Goal: Check status: Check status

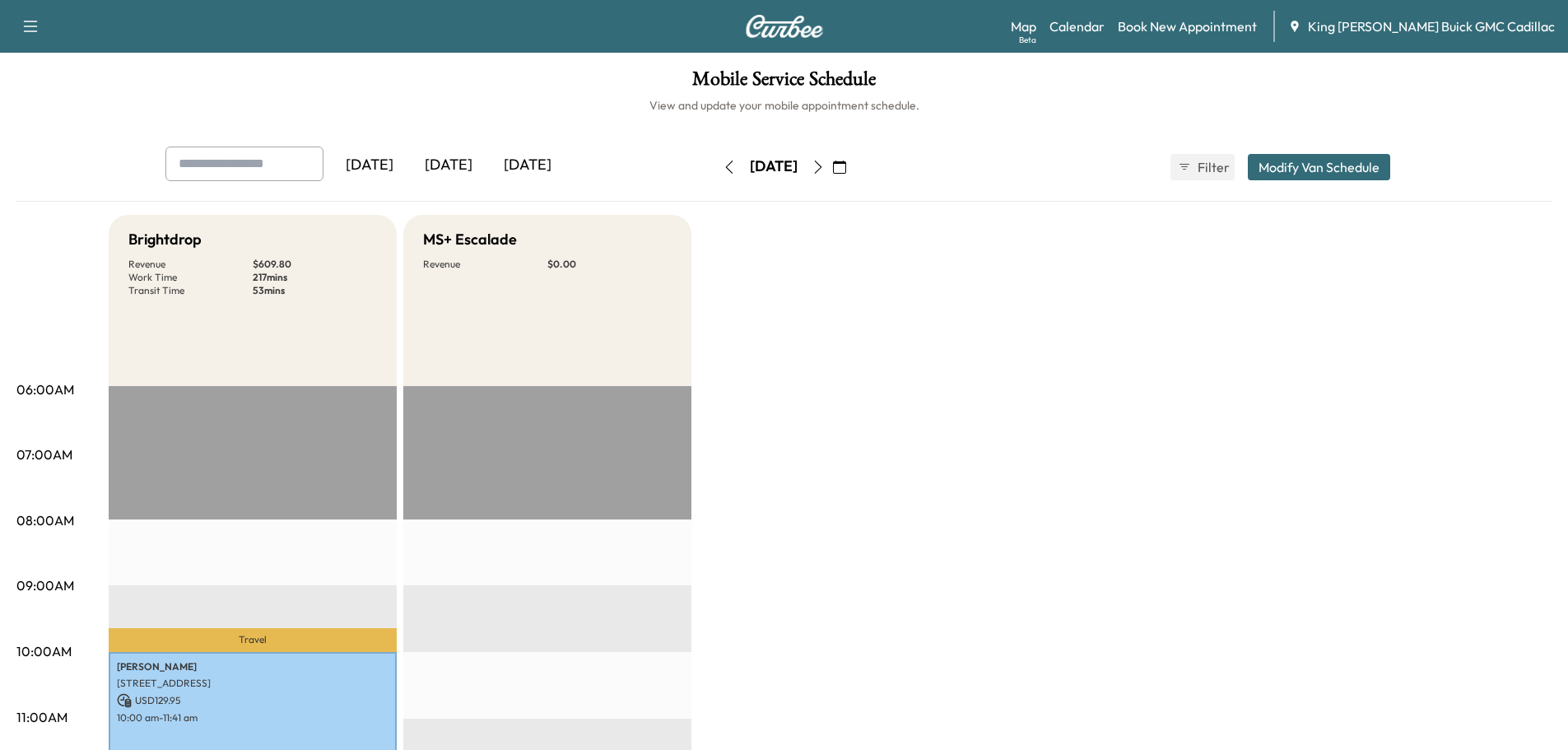
click at [523, 164] on div "[DATE]" at bounding box center [528, 165] width 79 height 38
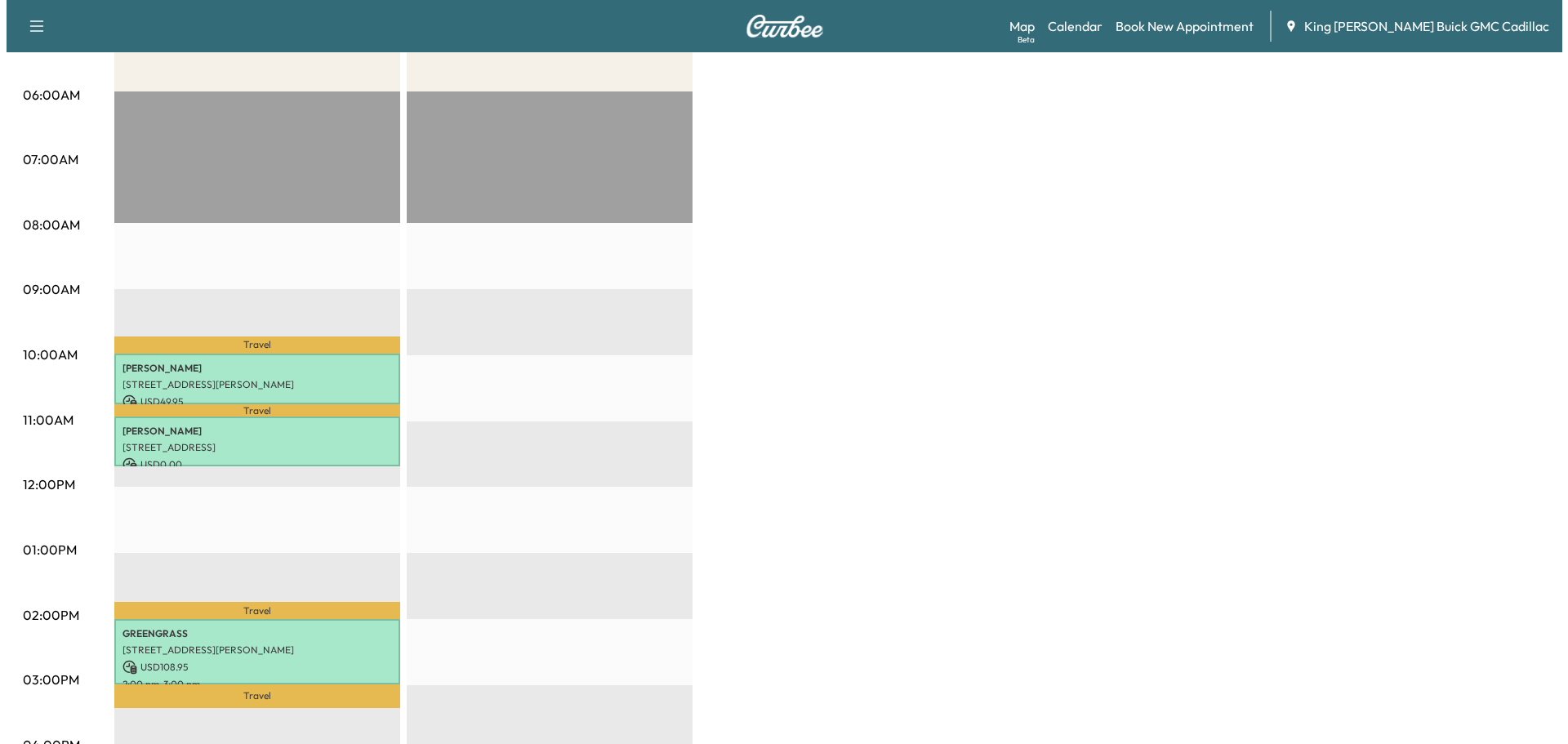
scroll to position [408, 0]
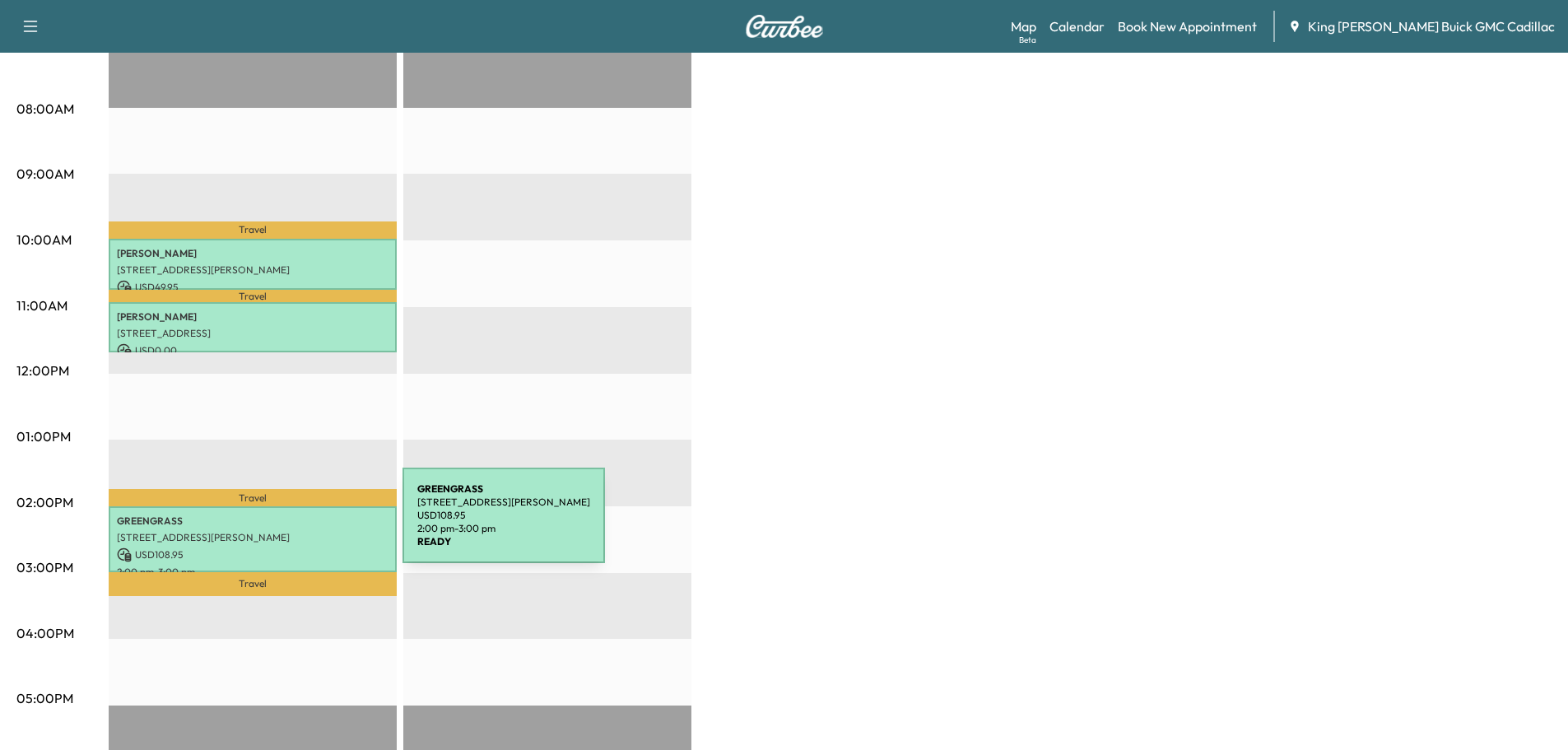
click at [279, 531] on p "[STREET_ADDRESS][PERSON_NAME]" at bounding box center [253, 538] width 272 height 13
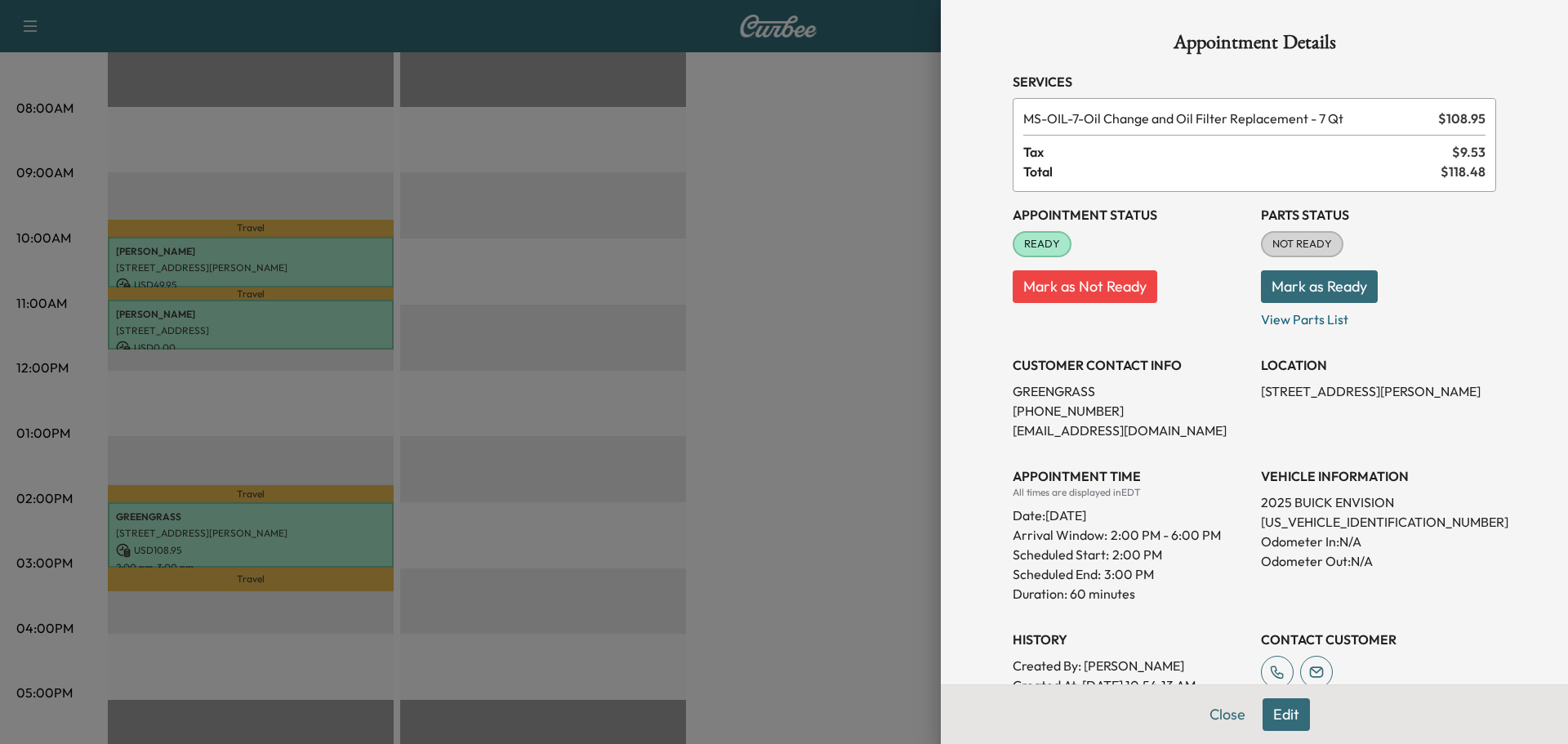
click at [304, 416] on div at bounding box center [784, 372] width 1568 height 744
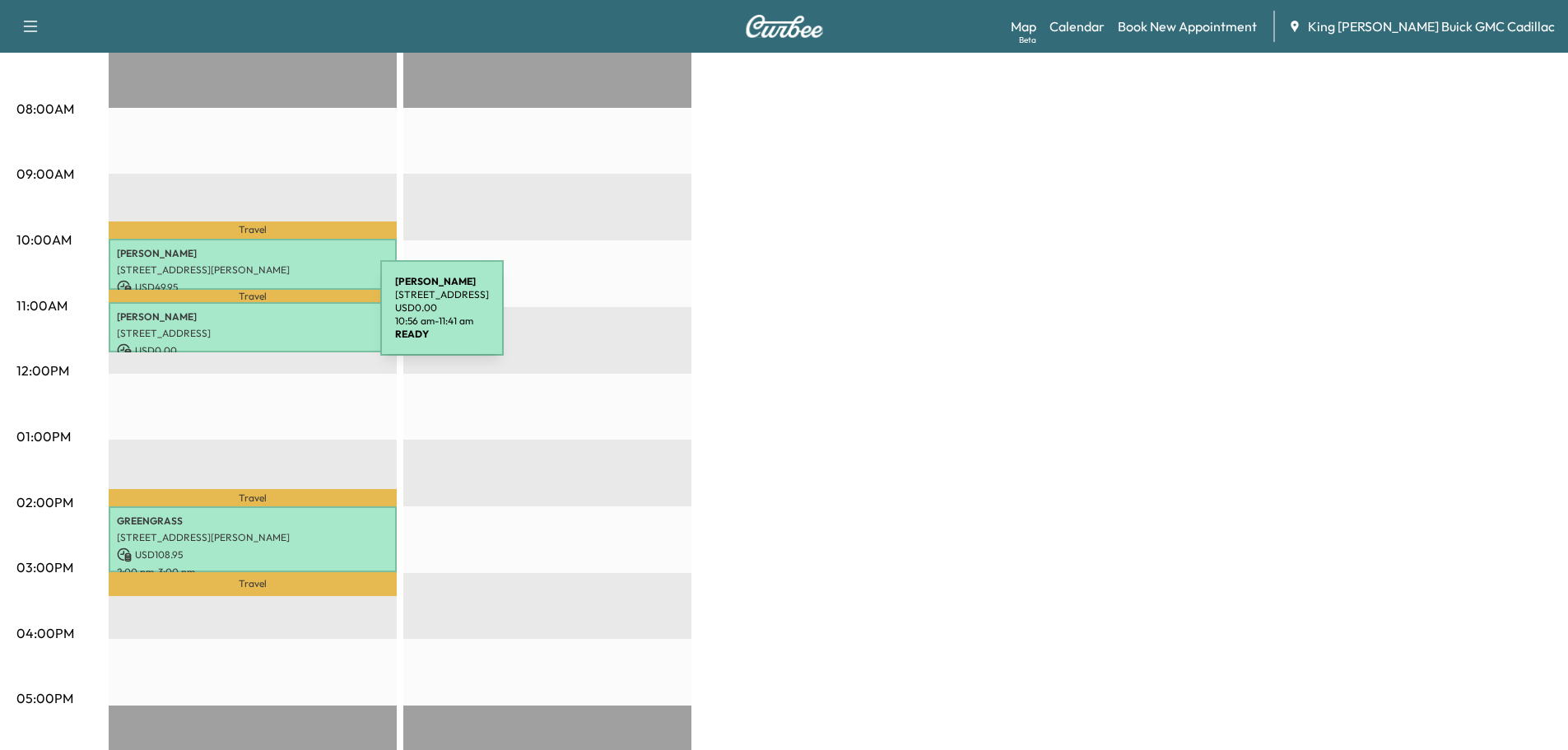
click at [257, 318] on p "[PERSON_NAME]" at bounding box center [253, 317] width 272 height 13
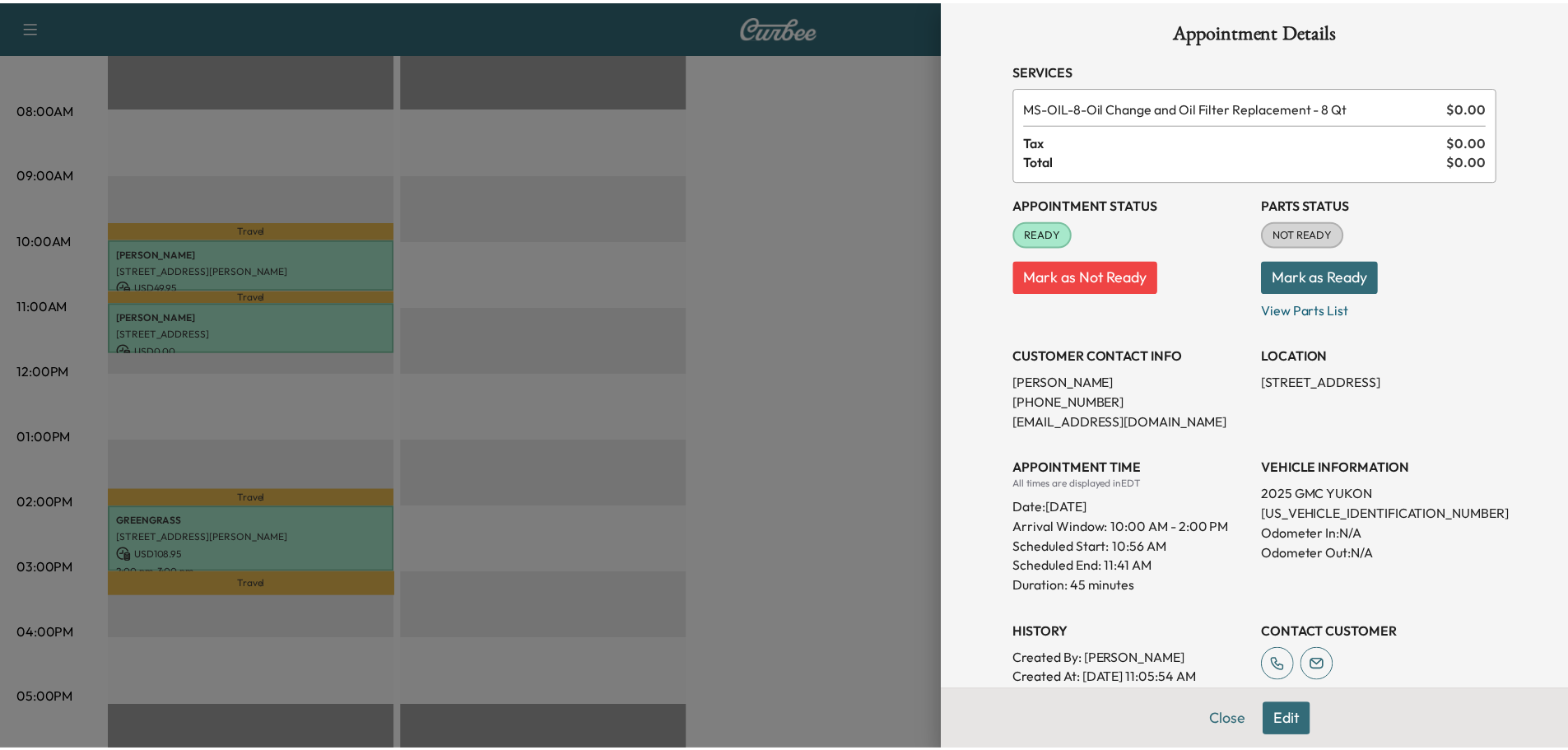
scroll to position [0, 0]
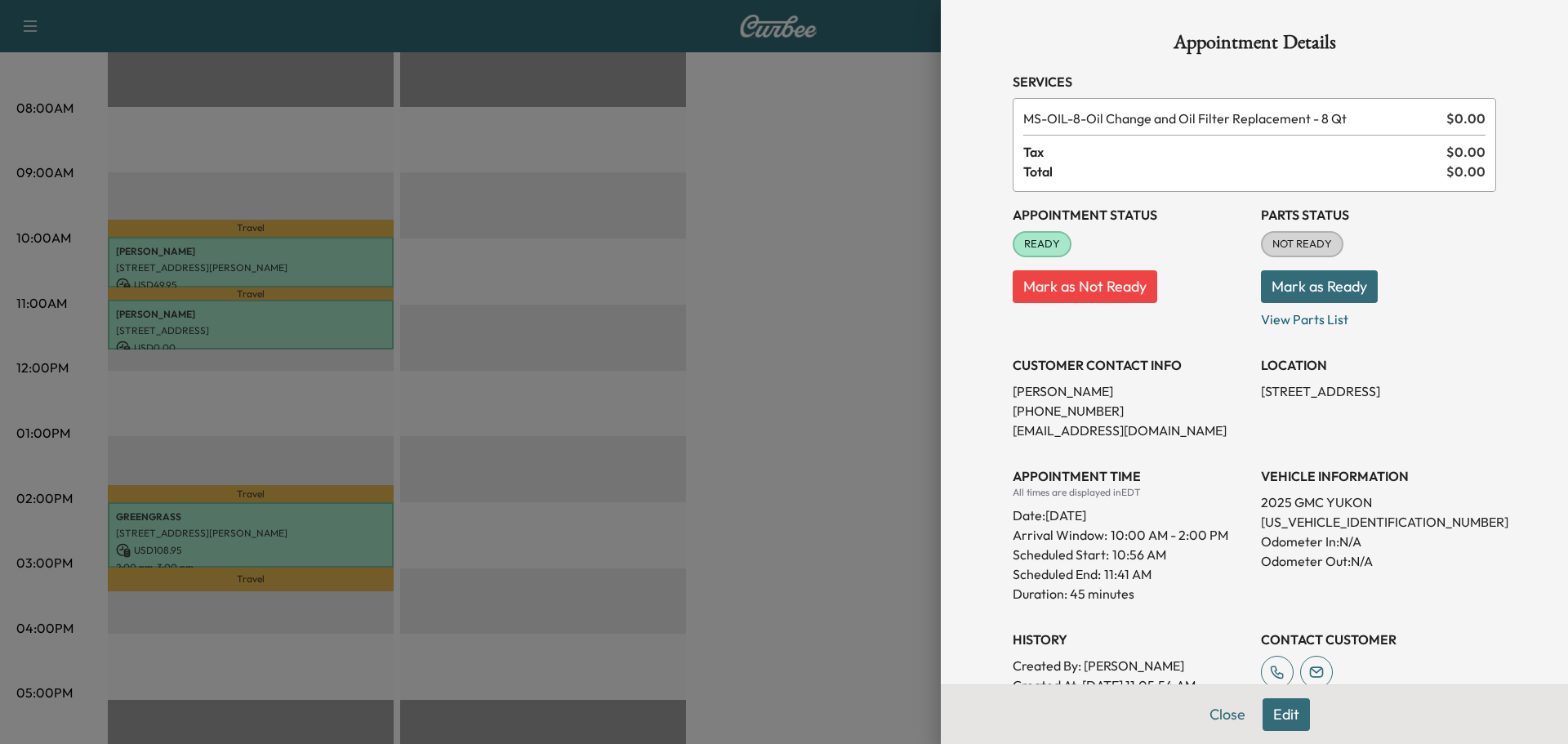
click at [684, 376] on div at bounding box center [784, 372] width 1568 height 744
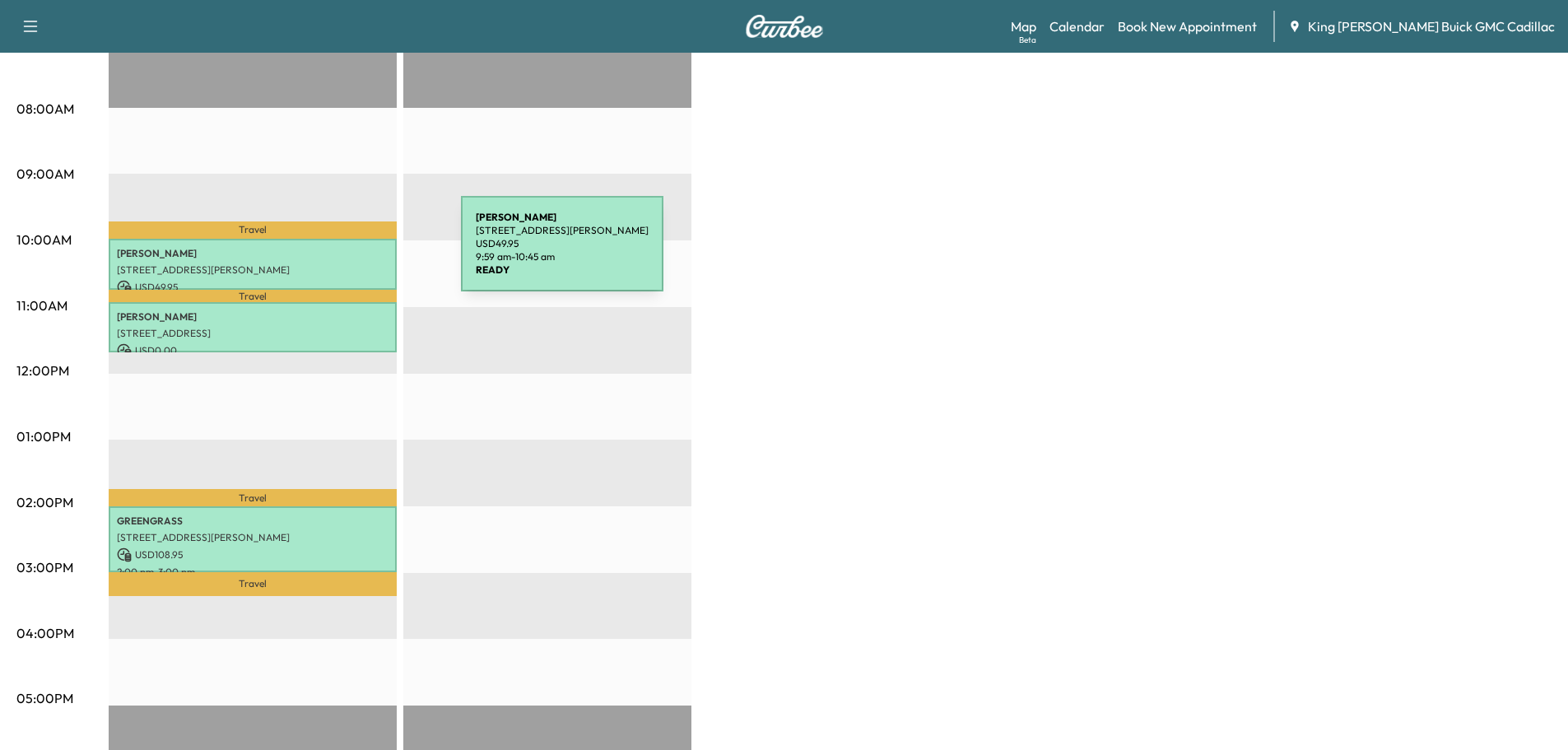
click at [338, 253] on p "[PERSON_NAME]" at bounding box center [253, 253] width 272 height 13
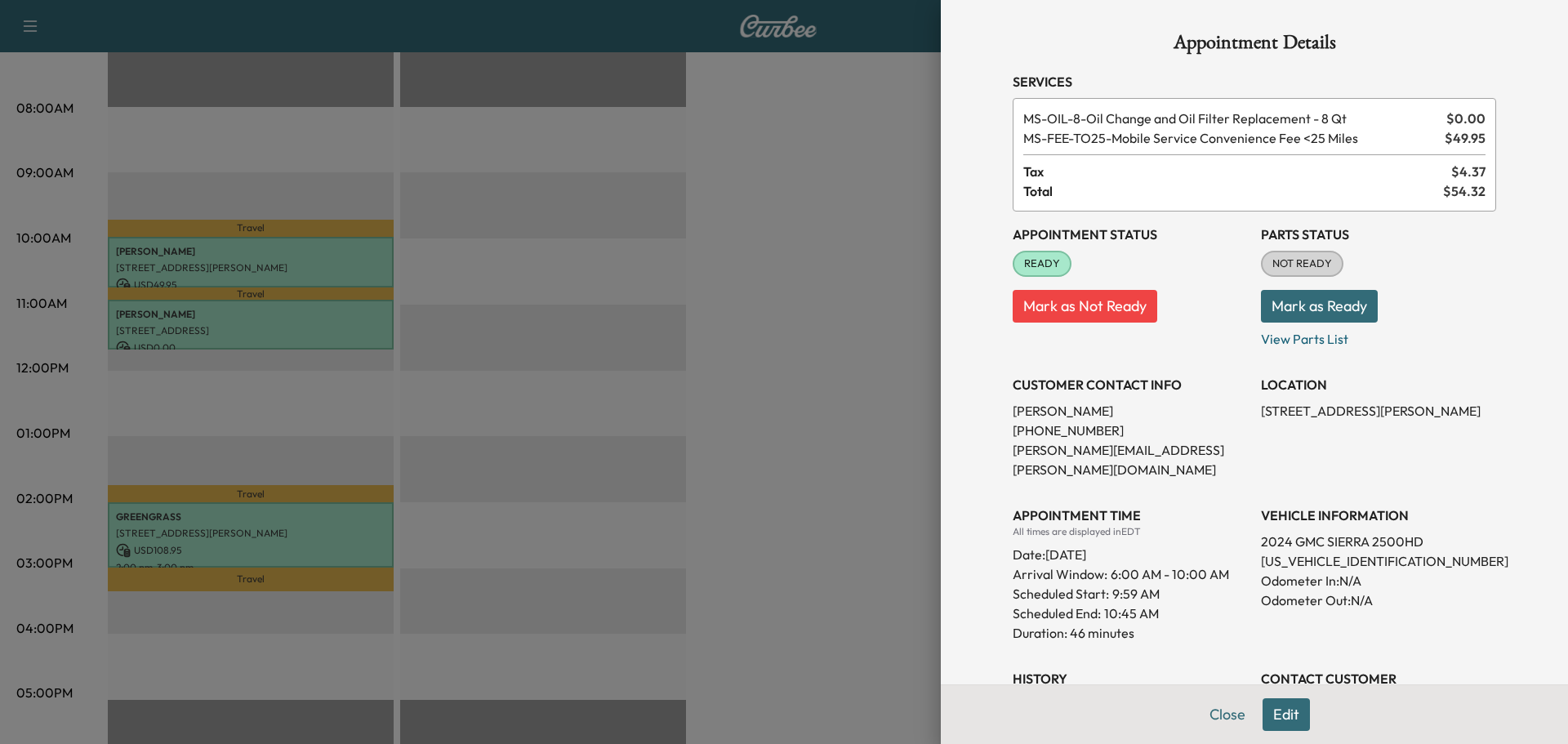
click at [658, 361] on div at bounding box center [784, 372] width 1568 height 744
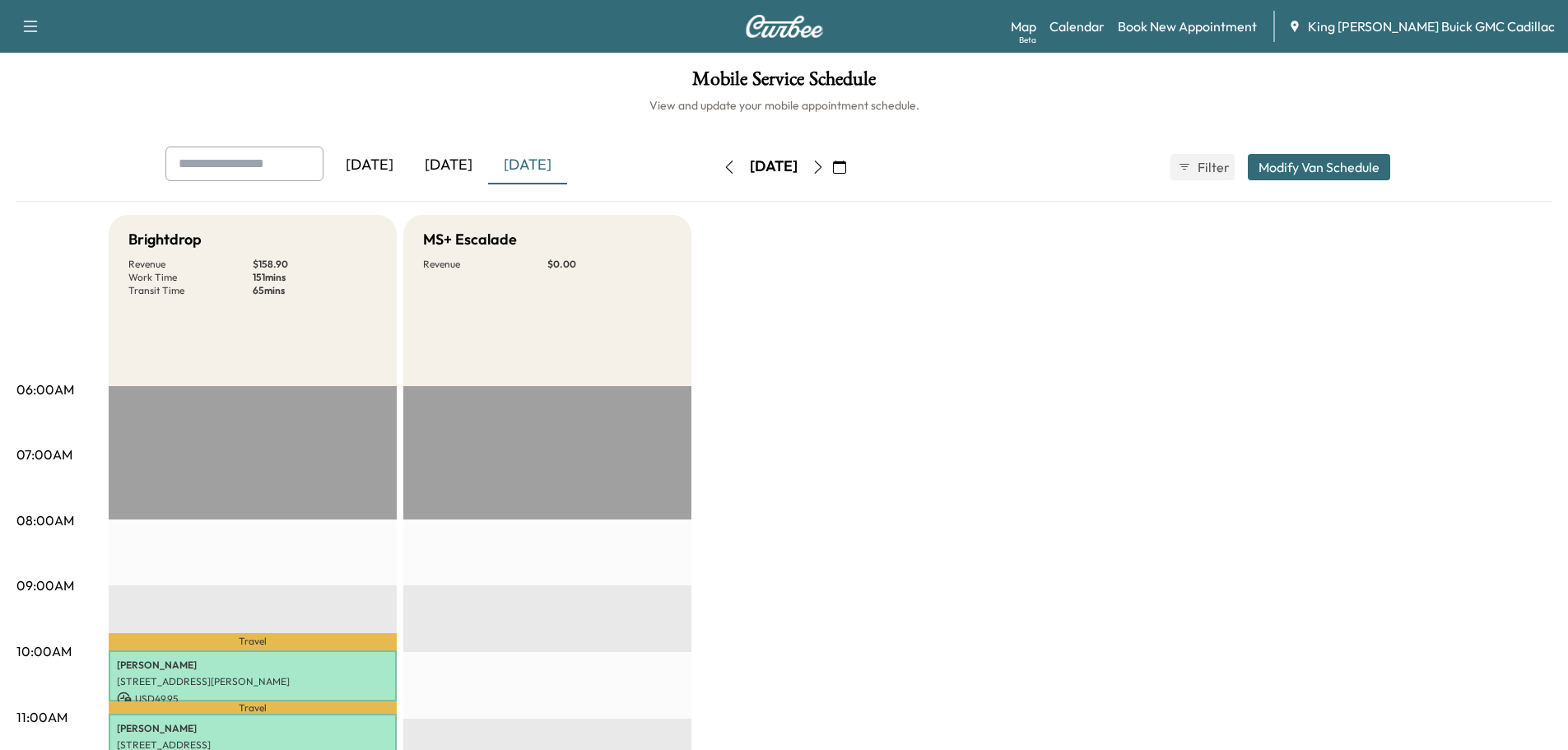
click at [373, 167] on div "[DATE]" at bounding box center [369, 165] width 79 height 38
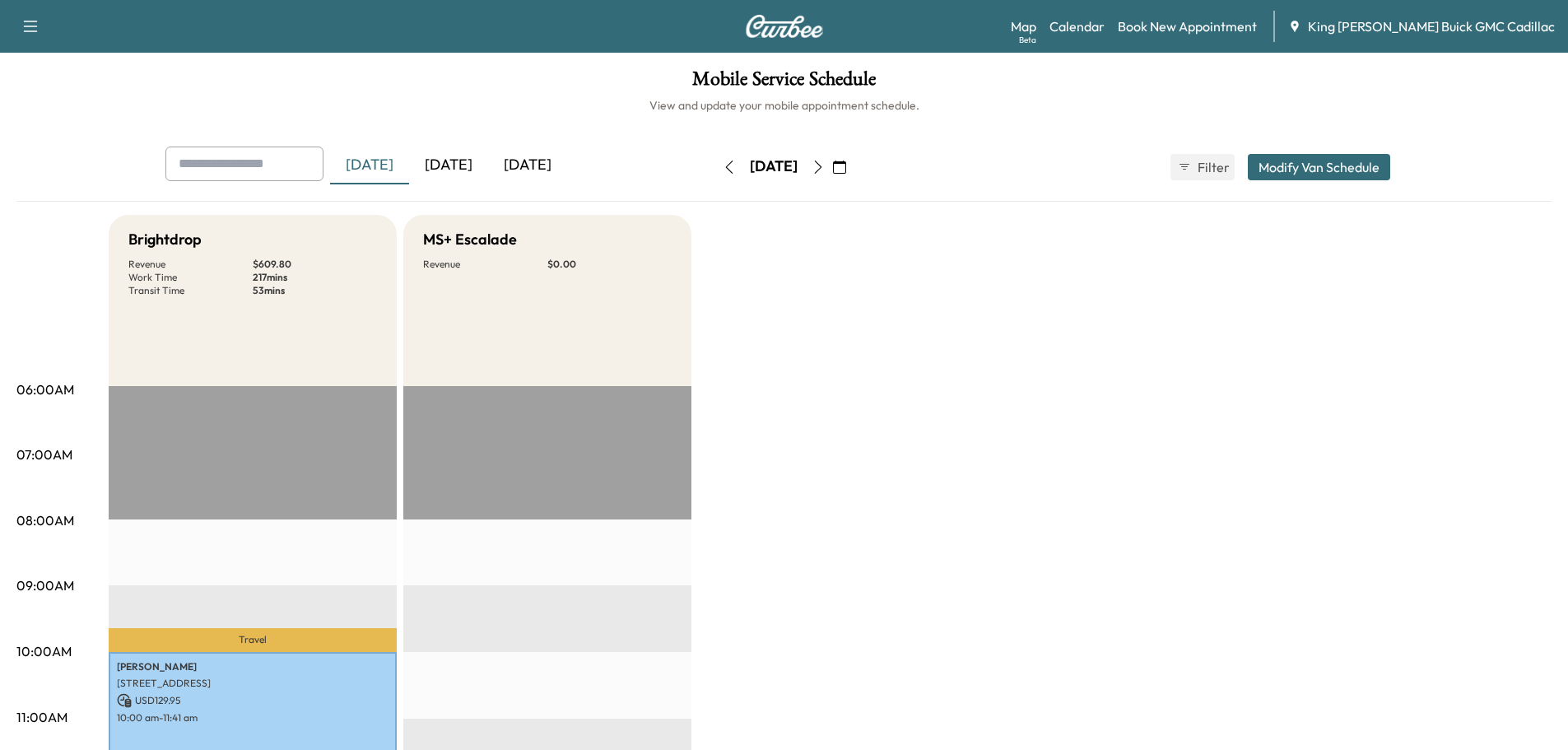
click at [457, 165] on div "[DATE]" at bounding box center [448, 165] width 79 height 38
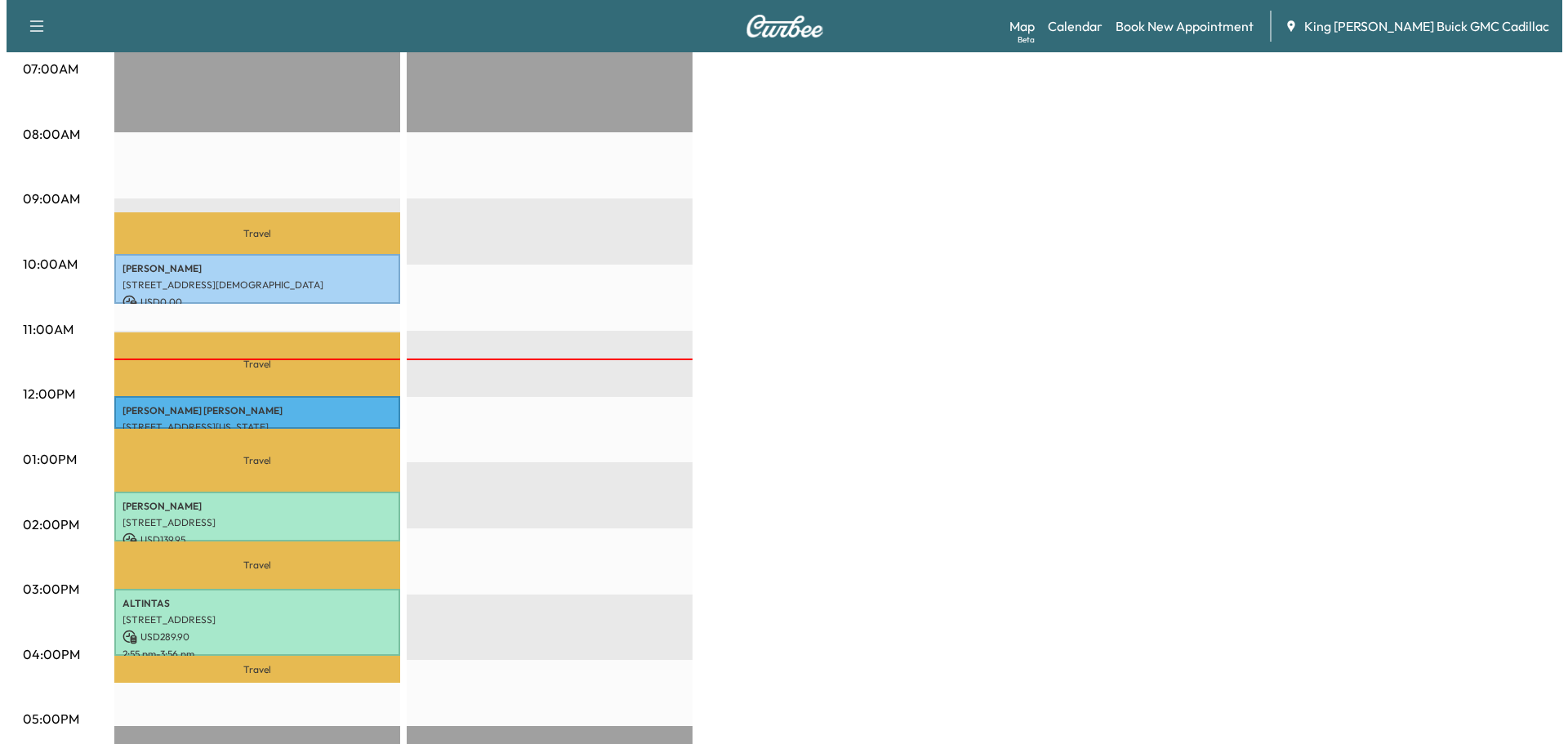
scroll to position [408, 0]
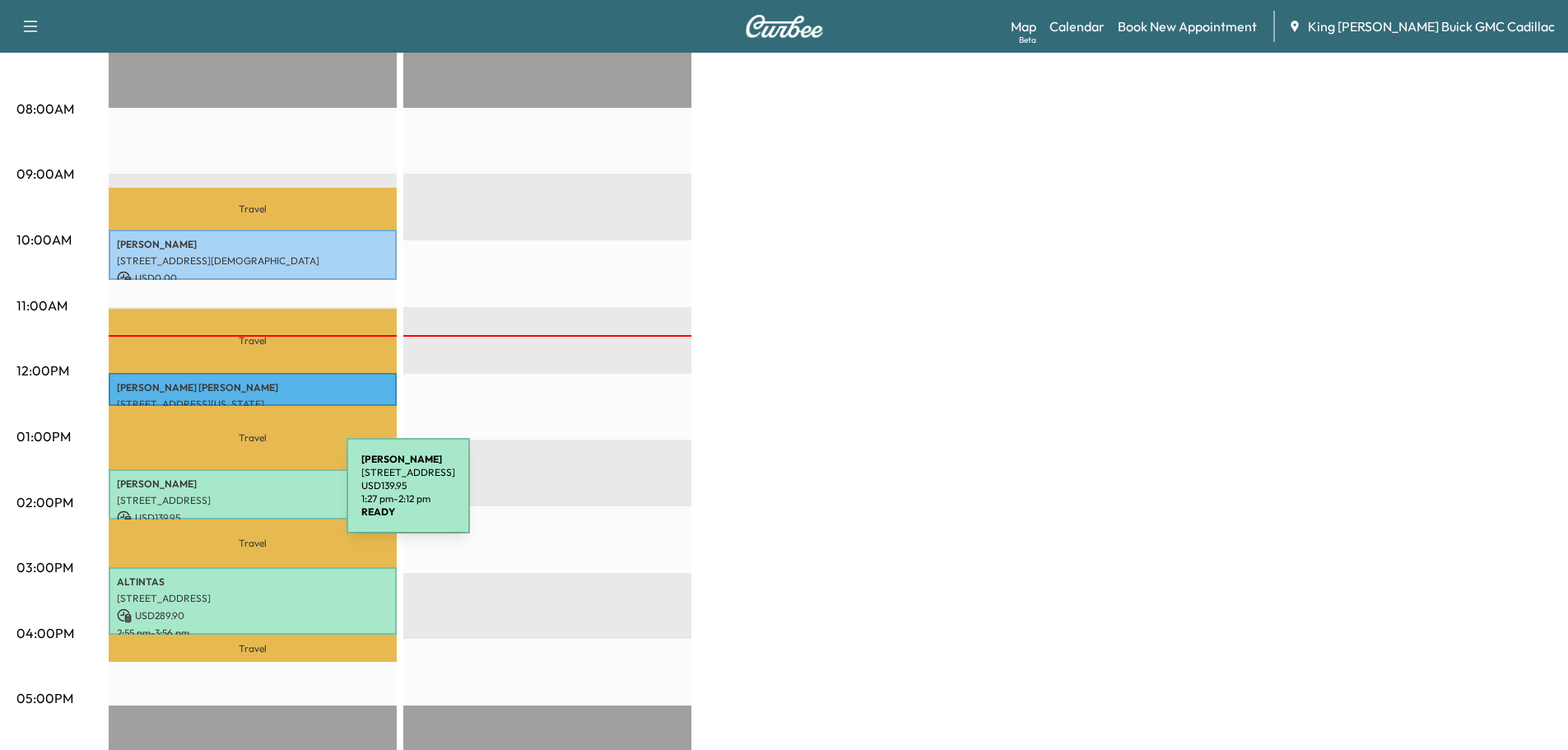
click at [223, 496] on p "[STREET_ADDRESS]" at bounding box center [253, 501] width 272 height 13
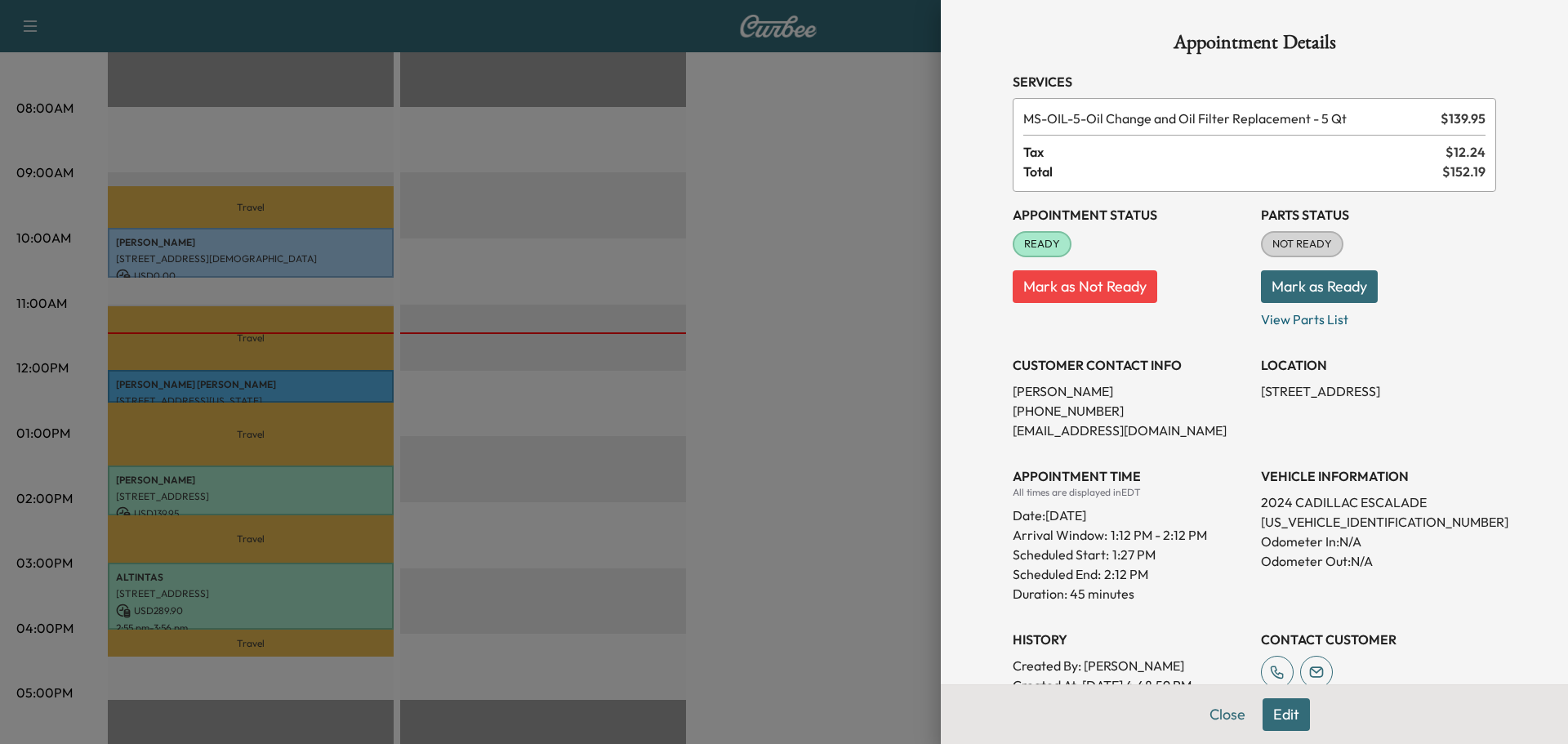
click at [462, 428] on div at bounding box center [784, 372] width 1568 height 744
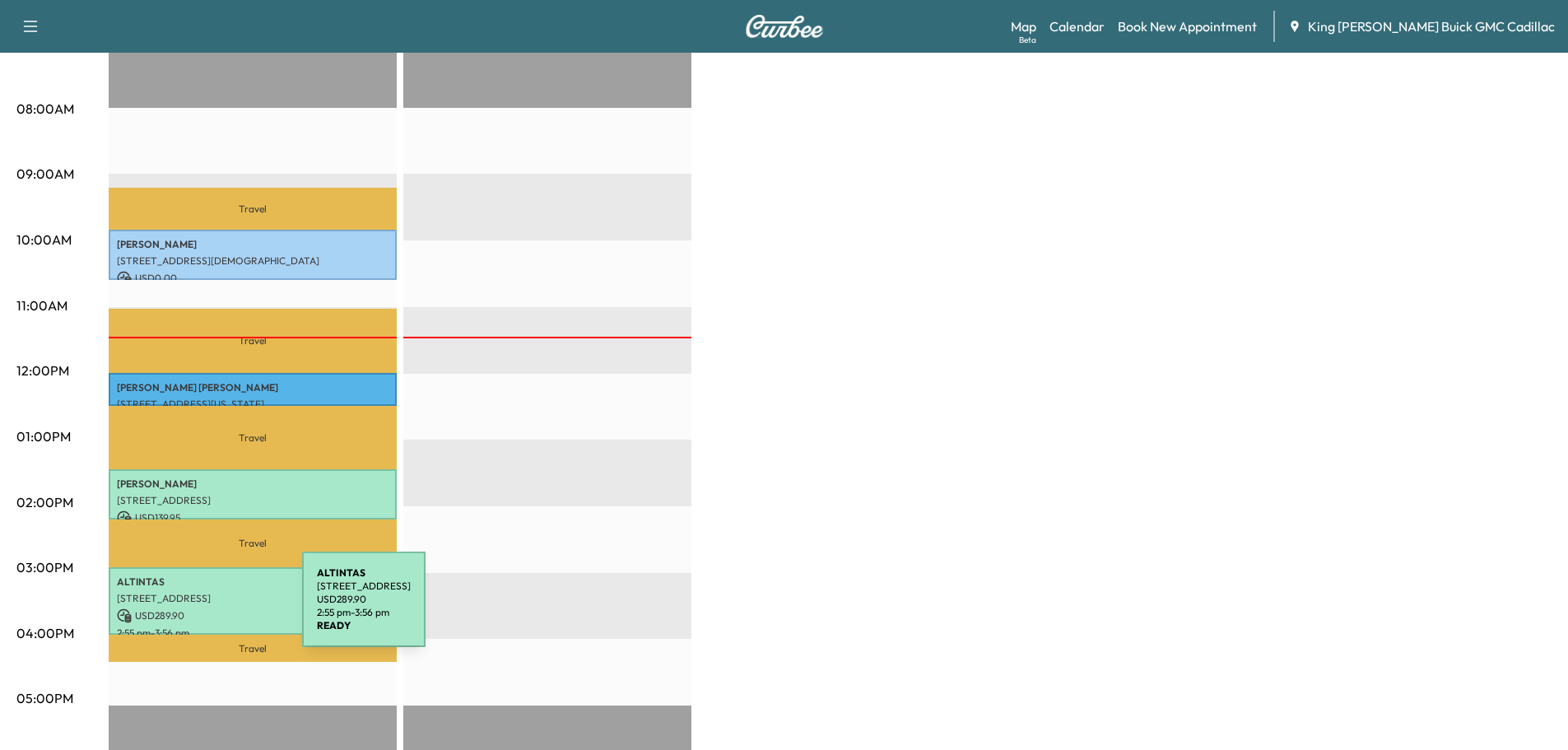
click at [178, 609] on p "USD 289.90" at bounding box center [253, 616] width 272 height 15
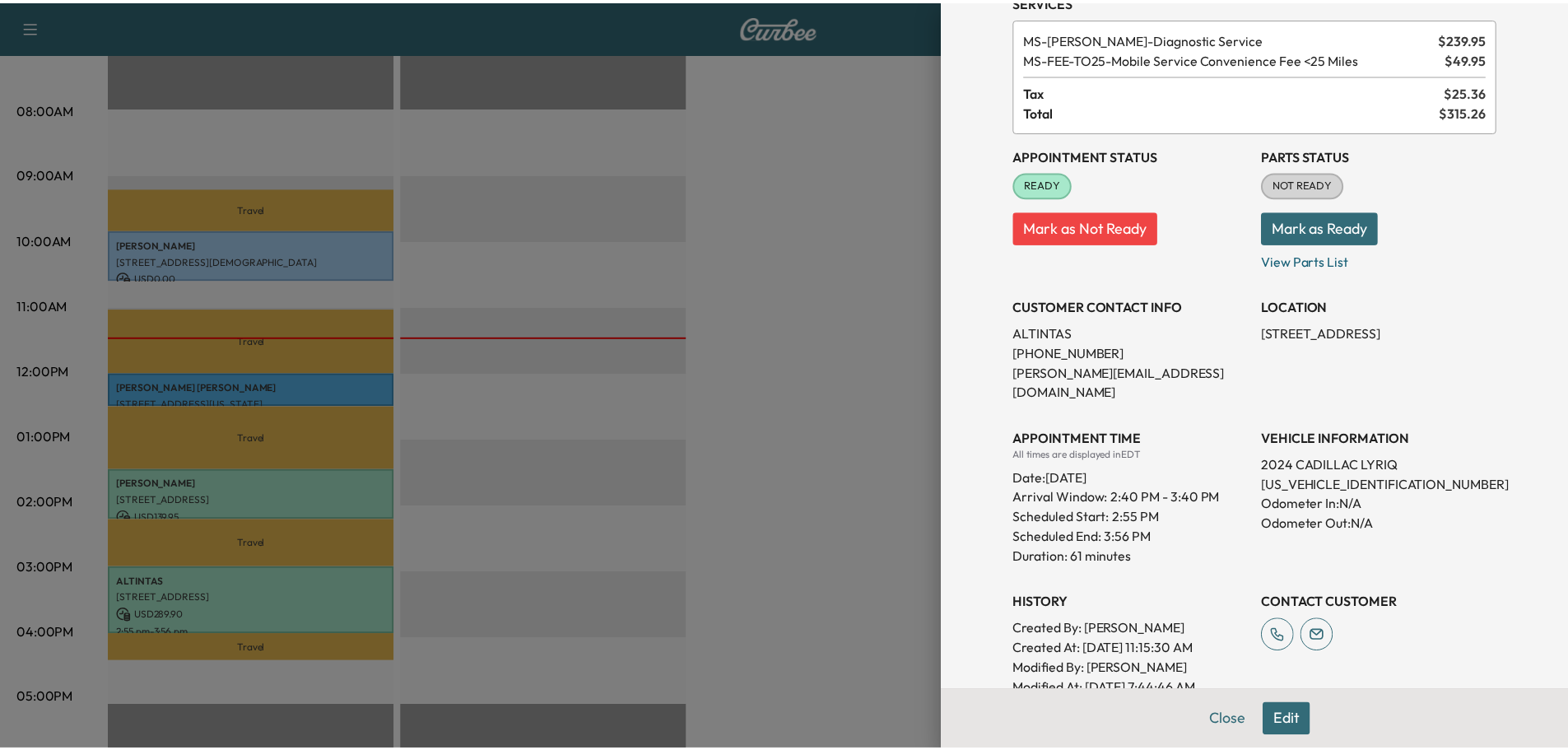
scroll to position [0, 0]
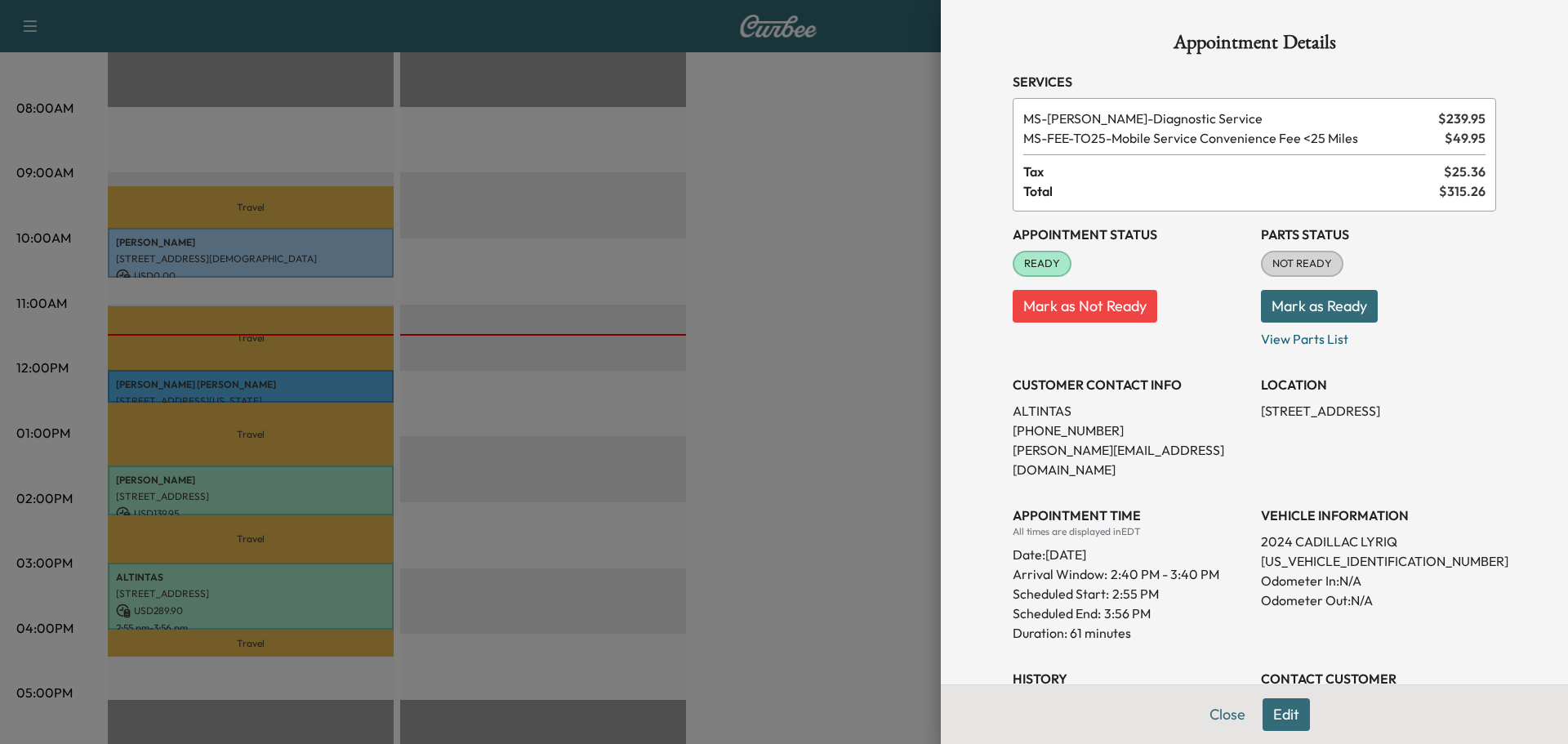
click at [273, 494] on div at bounding box center [784, 372] width 1568 height 744
